Goal: Information Seeking & Learning: Find specific page/section

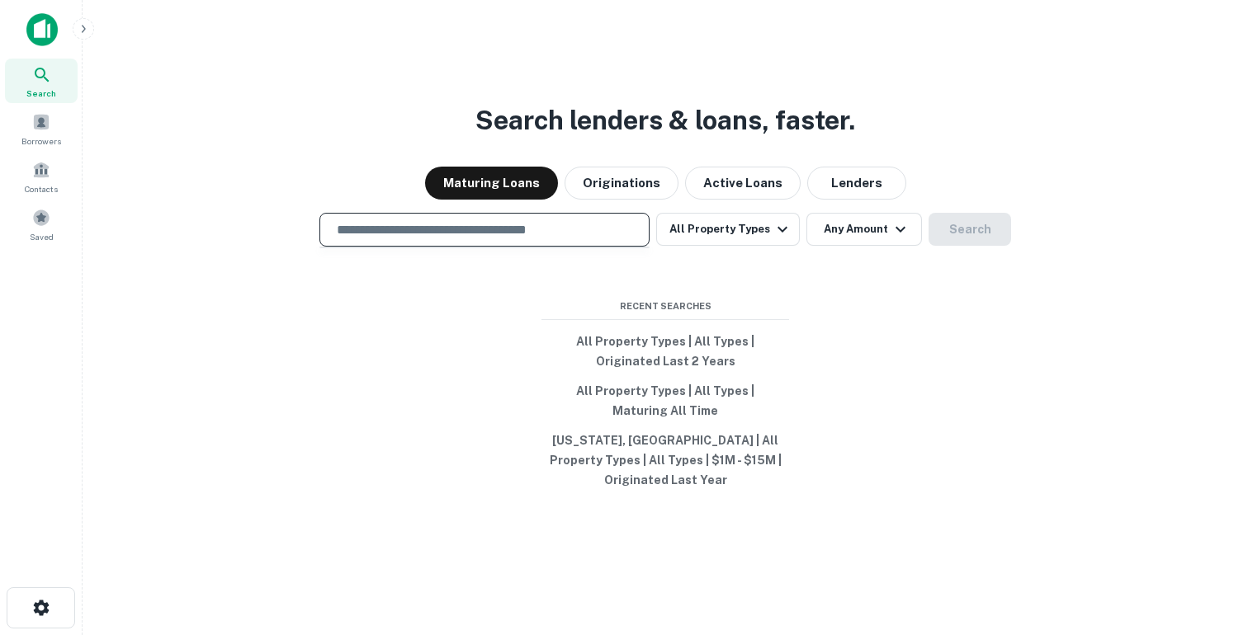
click at [404, 239] on input "text" at bounding box center [484, 229] width 315 height 19
type input "**********"
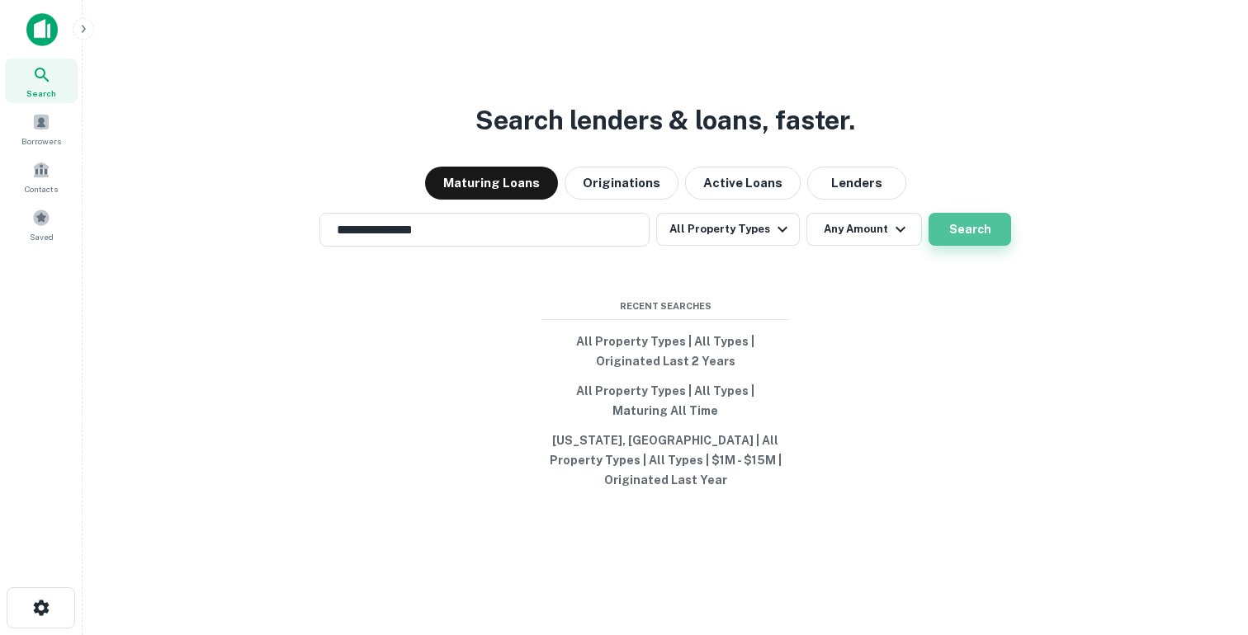
click at [980, 241] on button "Search" at bounding box center [969, 229] width 83 height 33
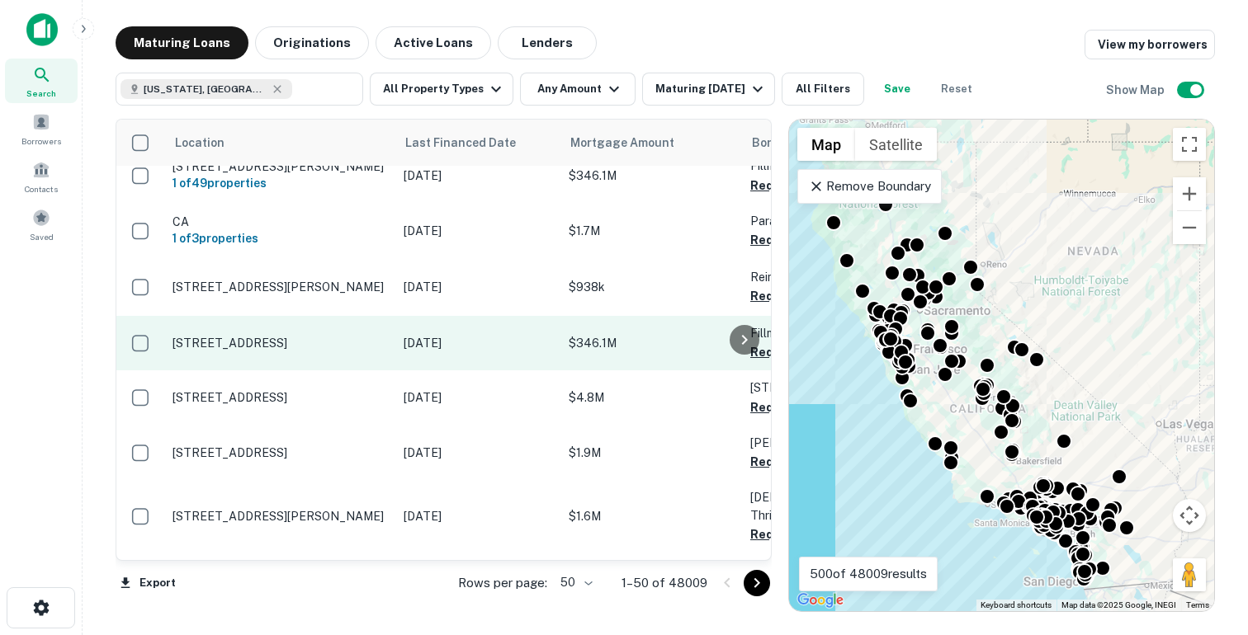
scroll to position [677, 0]
click at [651, 370] on td "$346.1M" at bounding box center [651, 343] width 182 height 54
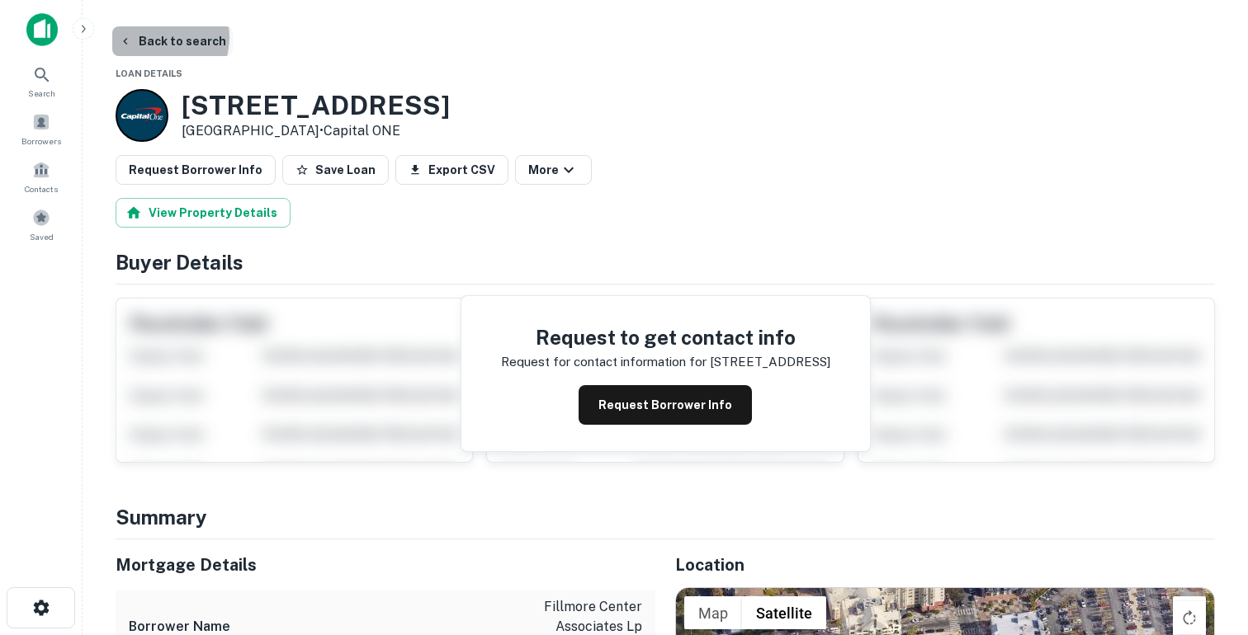
click at [150, 38] on button "Back to search" at bounding box center [172, 41] width 120 height 30
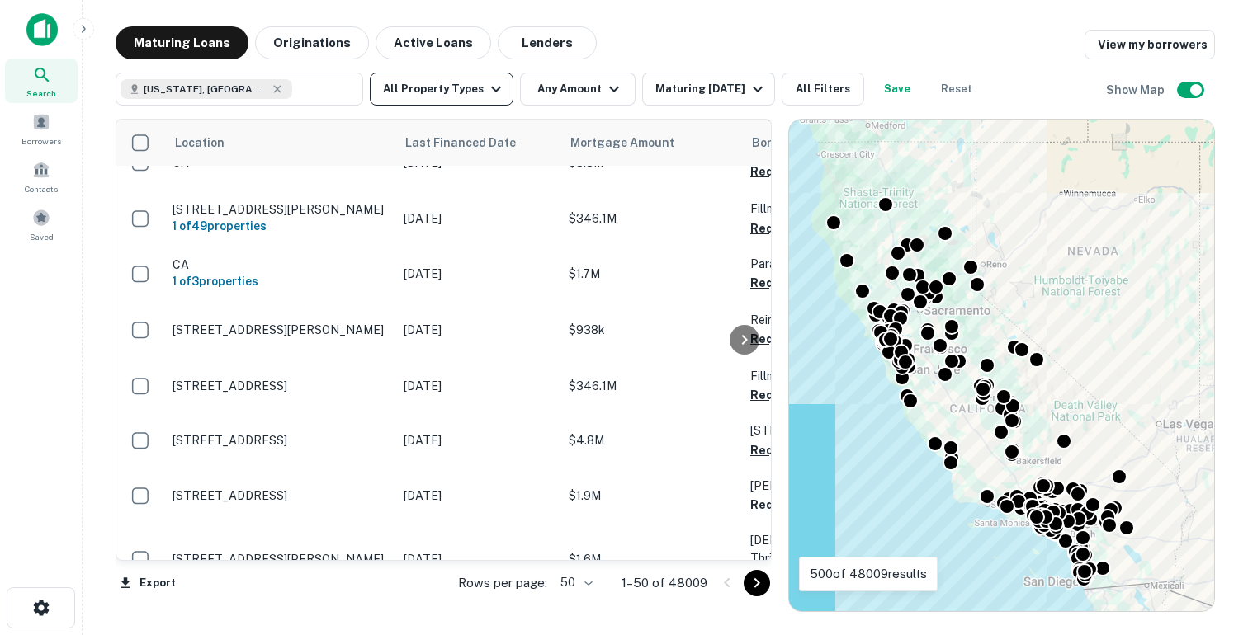
scroll to position [677, 0]
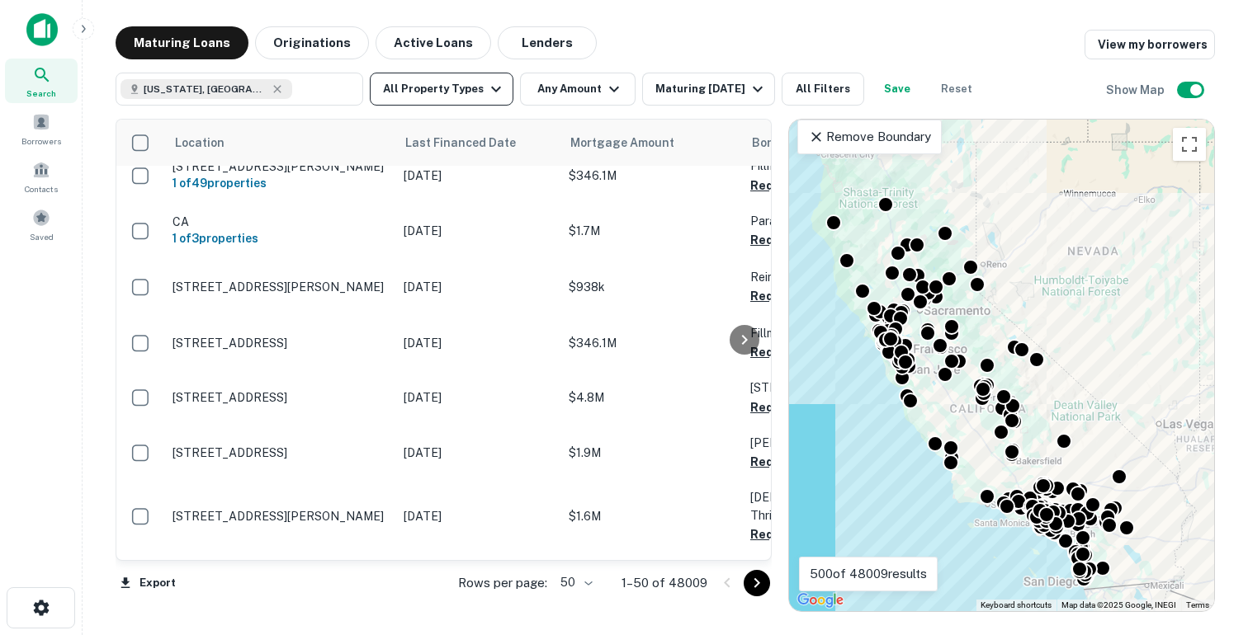
click at [463, 86] on button "All Property Types" at bounding box center [442, 89] width 144 height 33
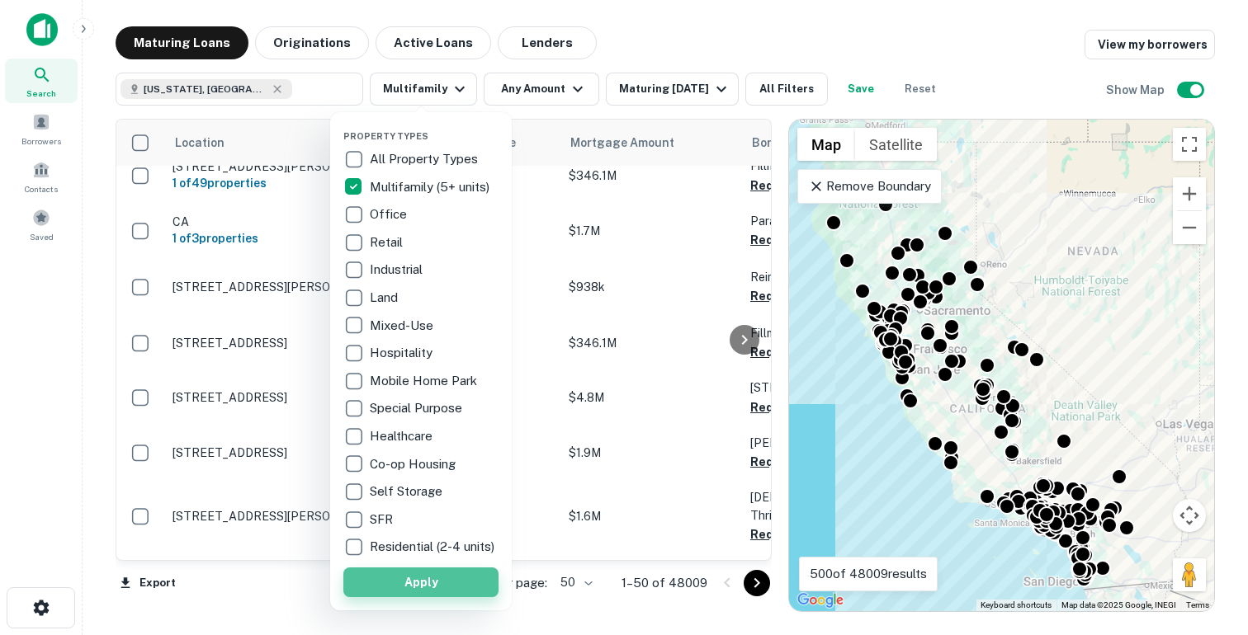
click at [399, 595] on button "Apply" at bounding box center [420, 583] width 155 height 30
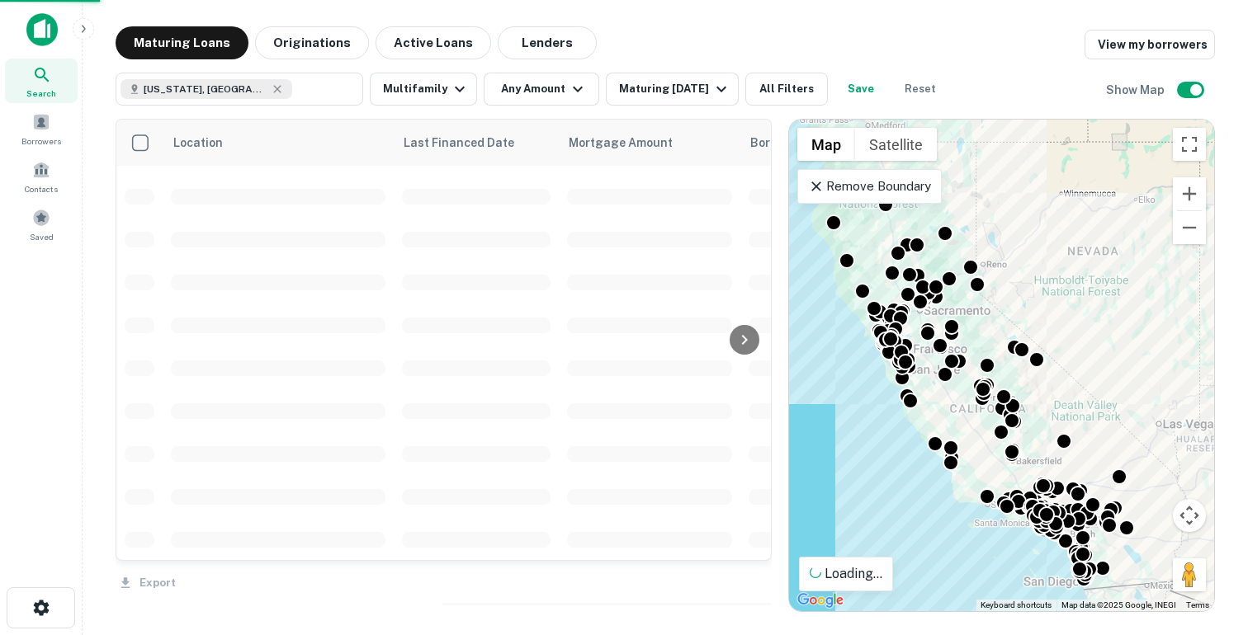
click at [540, 87] on button "Any Amount" at bounding box center [542, 89] width 116 height 33
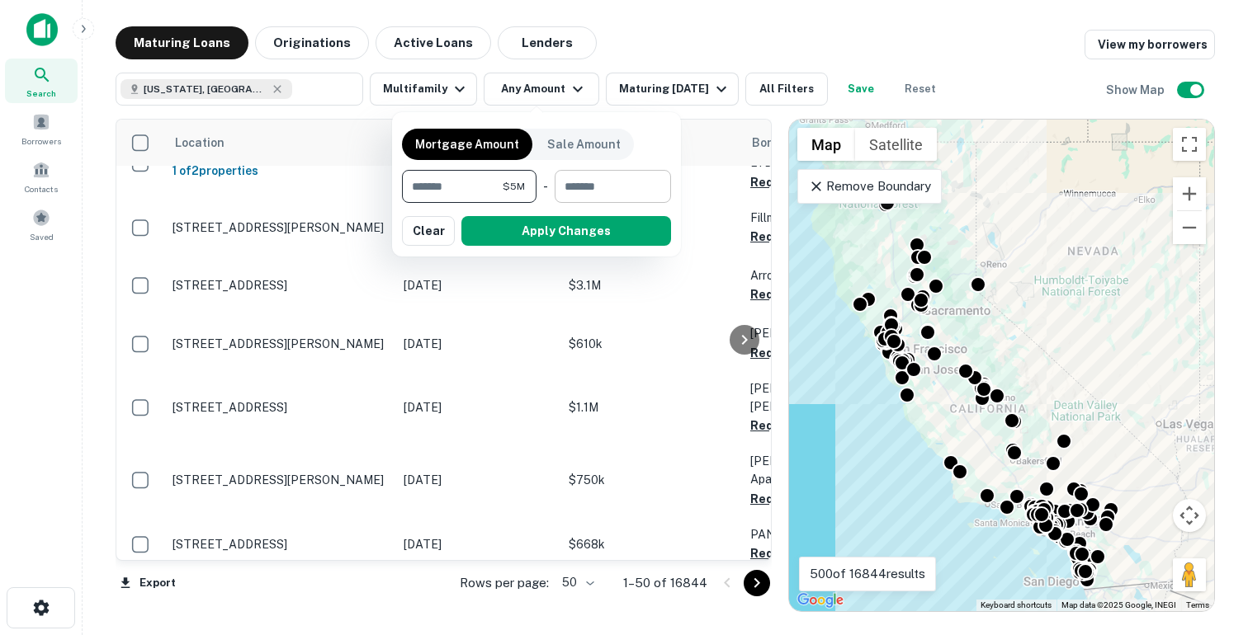
type input "*******"
click at [629, 196] on input "number" at bounding box center [606, 186] width 105 height 33
type input "*********"
click at [597, 234] on button "Apply Changes" at bounding box center [566, 231] width 210 height 30
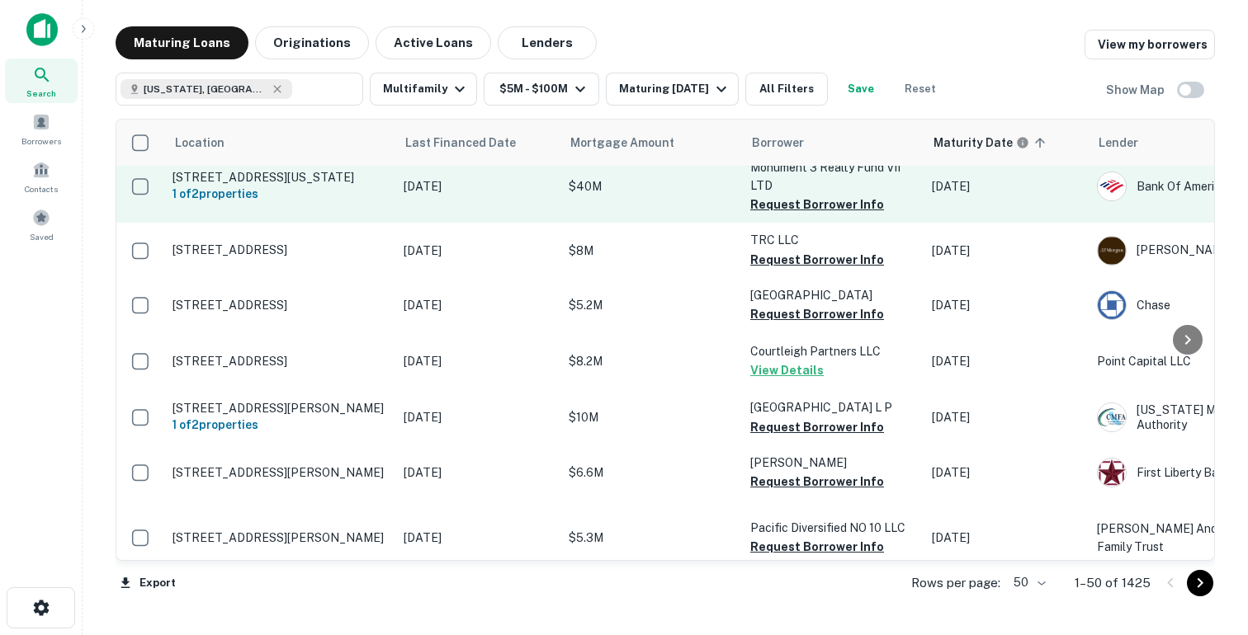
scroll to position [2, 0]
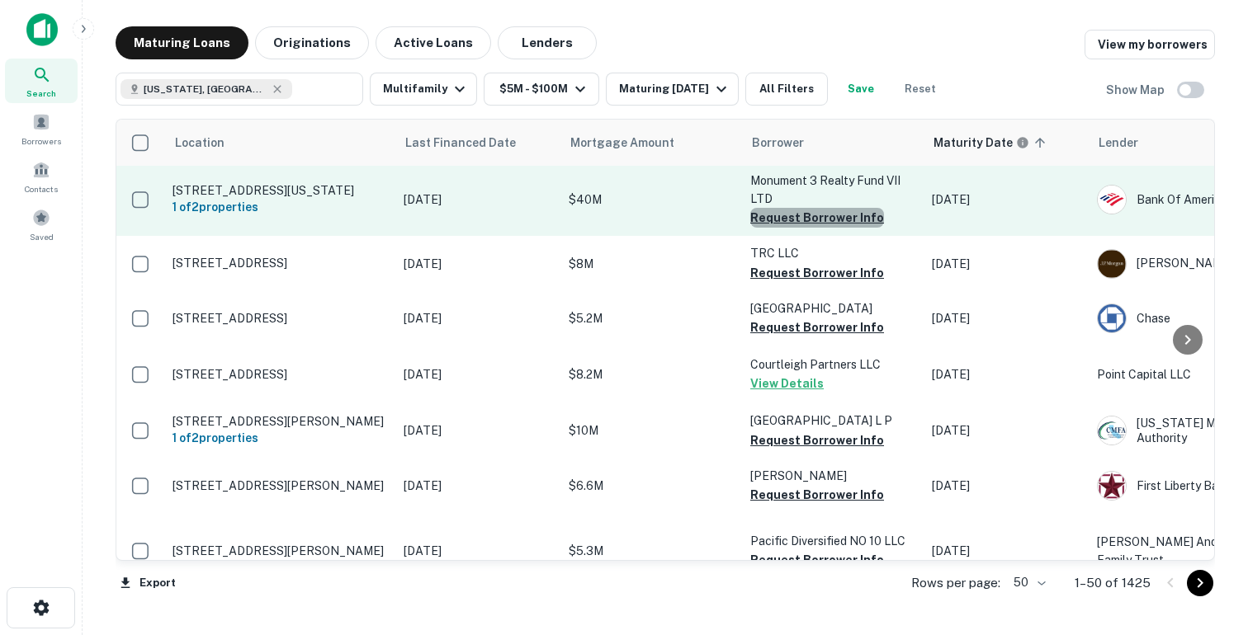
click at [838, 217] on button "Request Borrower Info" at bounding box center [817, 218] width 134 height 20
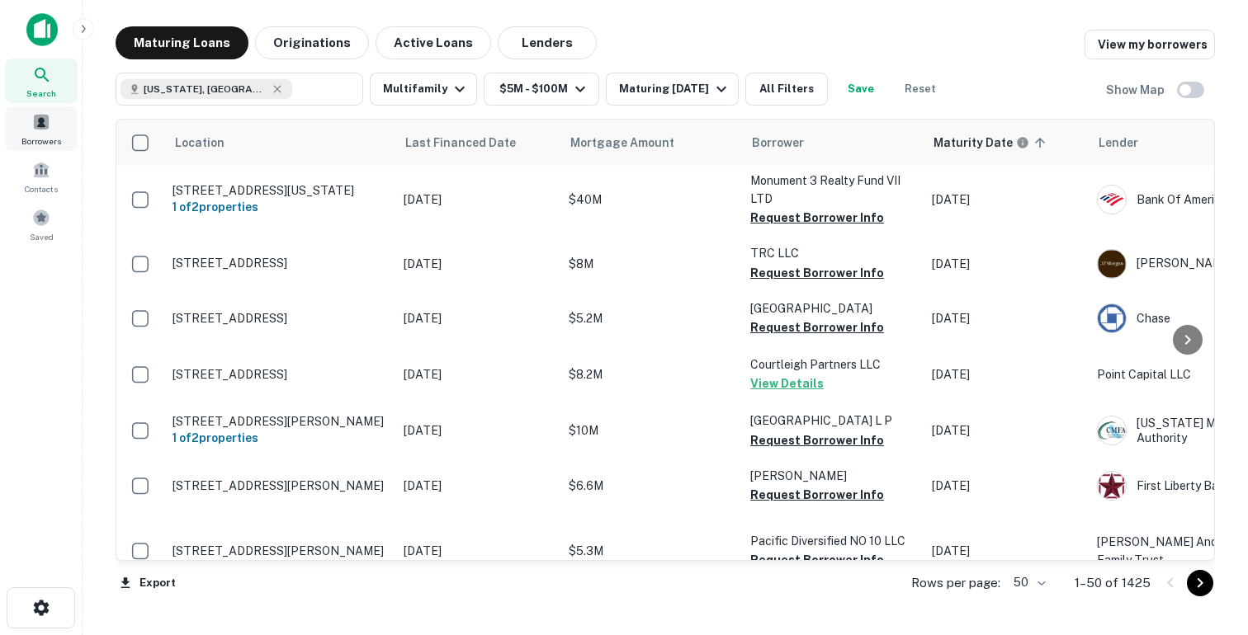
click at [29, 134] on span "Borrowers" at bounding box center [41, 140] width 40 height 13
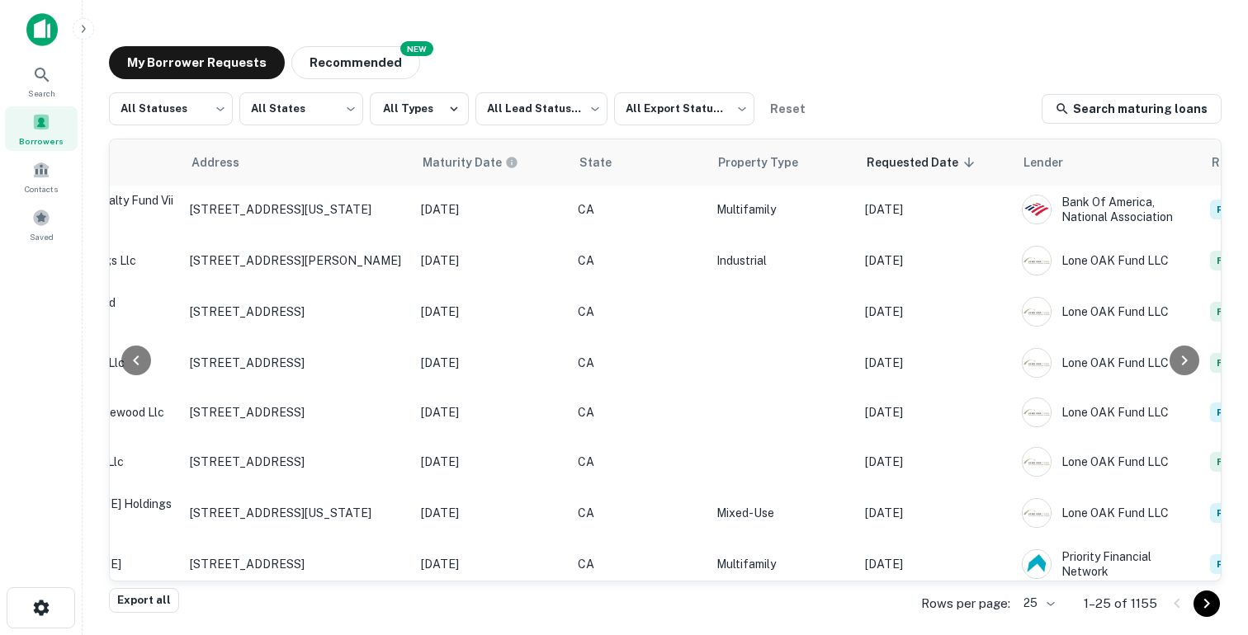
scroll to position [2, 662]
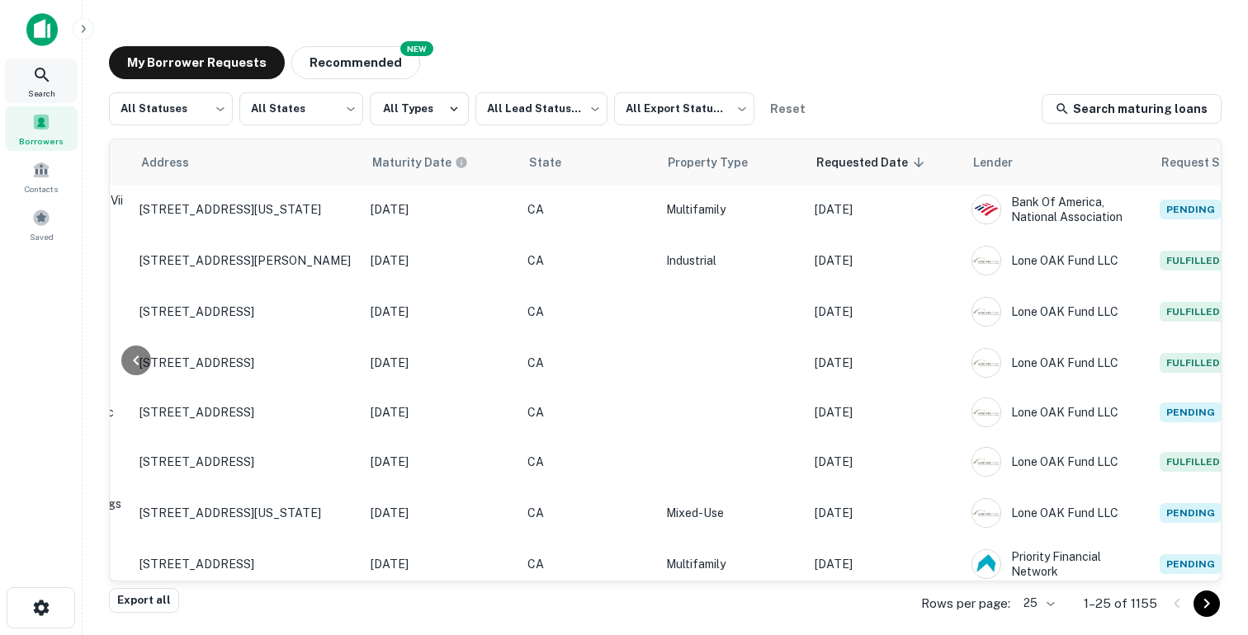
click at [50, 82] on icon at bounding box center [42, 75] width 20 height 20
